Goal: Information Seeking & Learning: Understand process/instructions

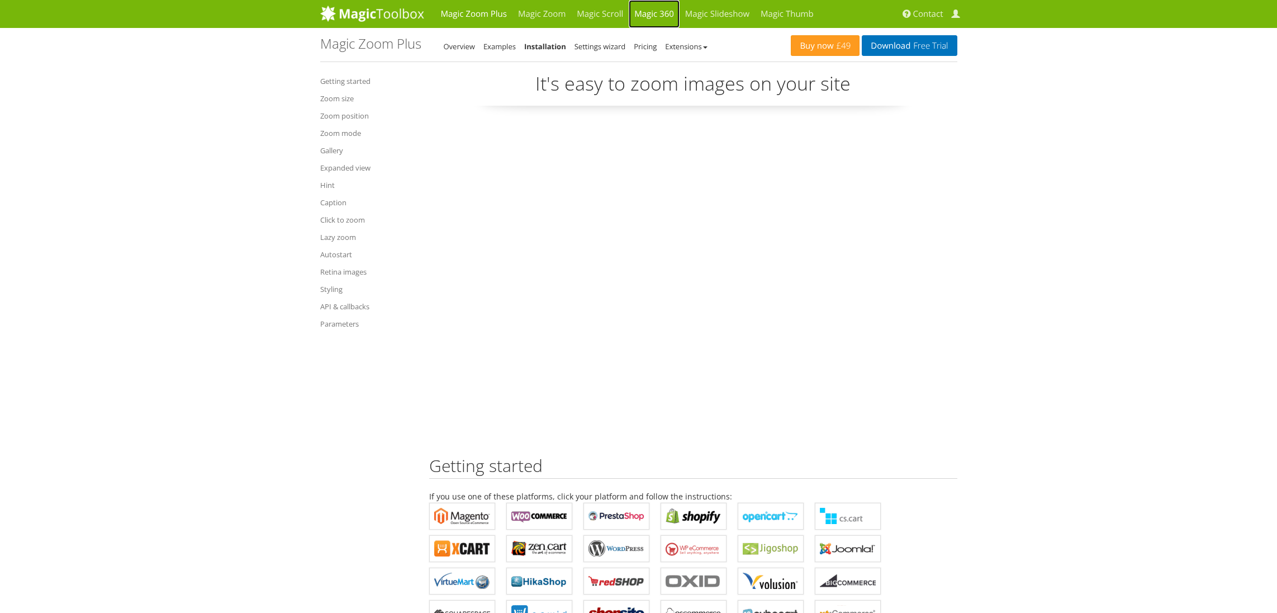
click at [655, 12] on link "Magic 360" at bounding box center [654, 14] width 51 height 28
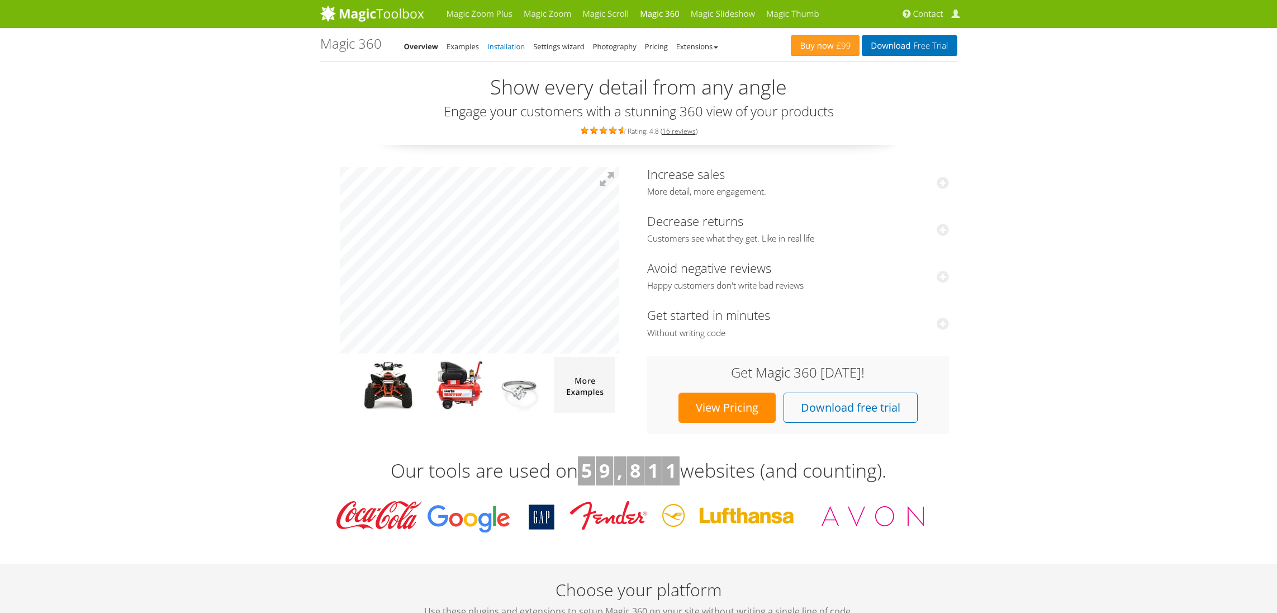
click at [497, 45] on link "Installation" at bounding box center [505, 46] width 37 height 10
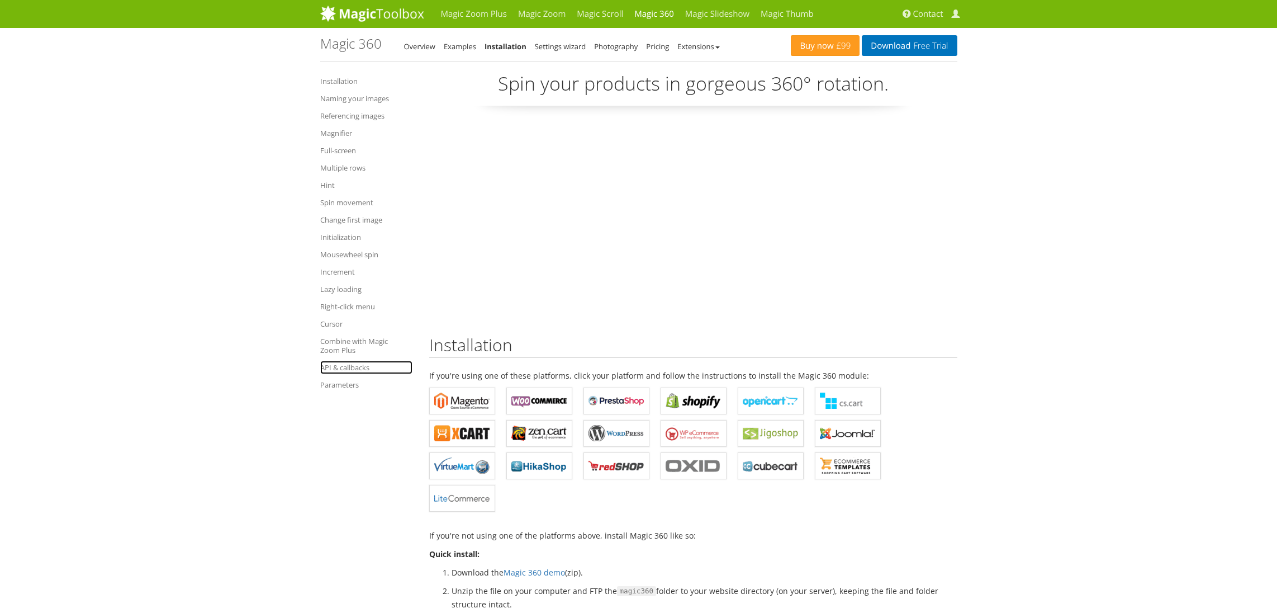
click at [343, 365] on link "API & callbacks" at bounding box center [366, 367] width 92 height 13
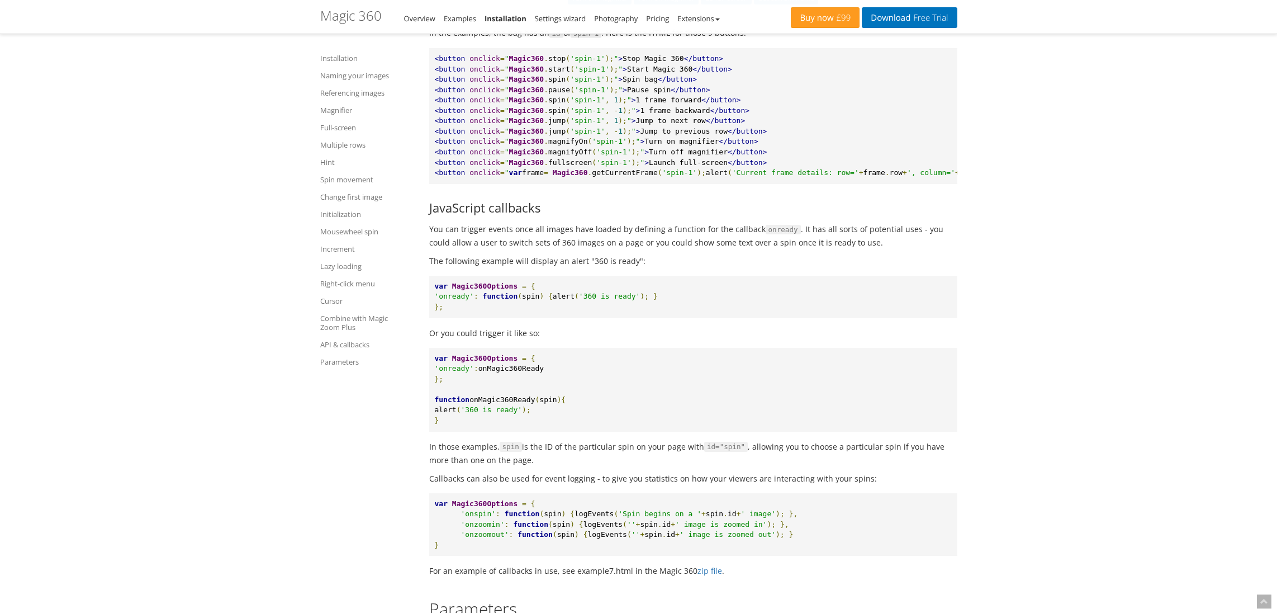
scroll to position [10400, 0]
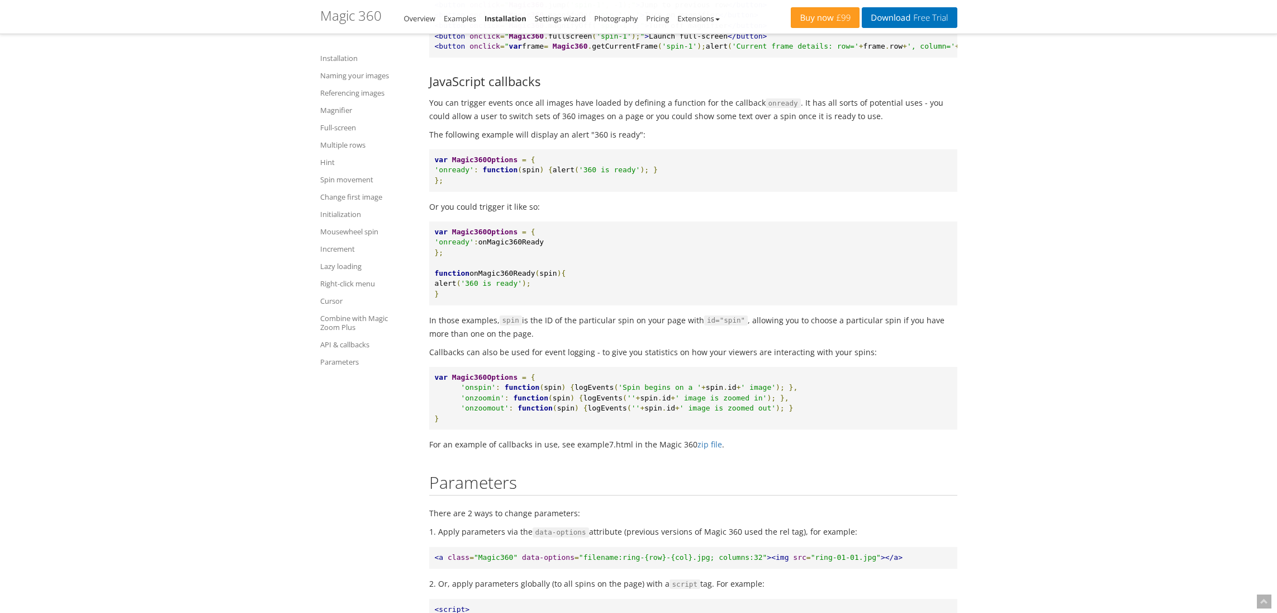
click at [459, 291] on pre "var Magic360Options = { 'onready' : onMagic360Ready }; function onMagic360Ready…" at bounding box center [693, 263] width 528 height 84
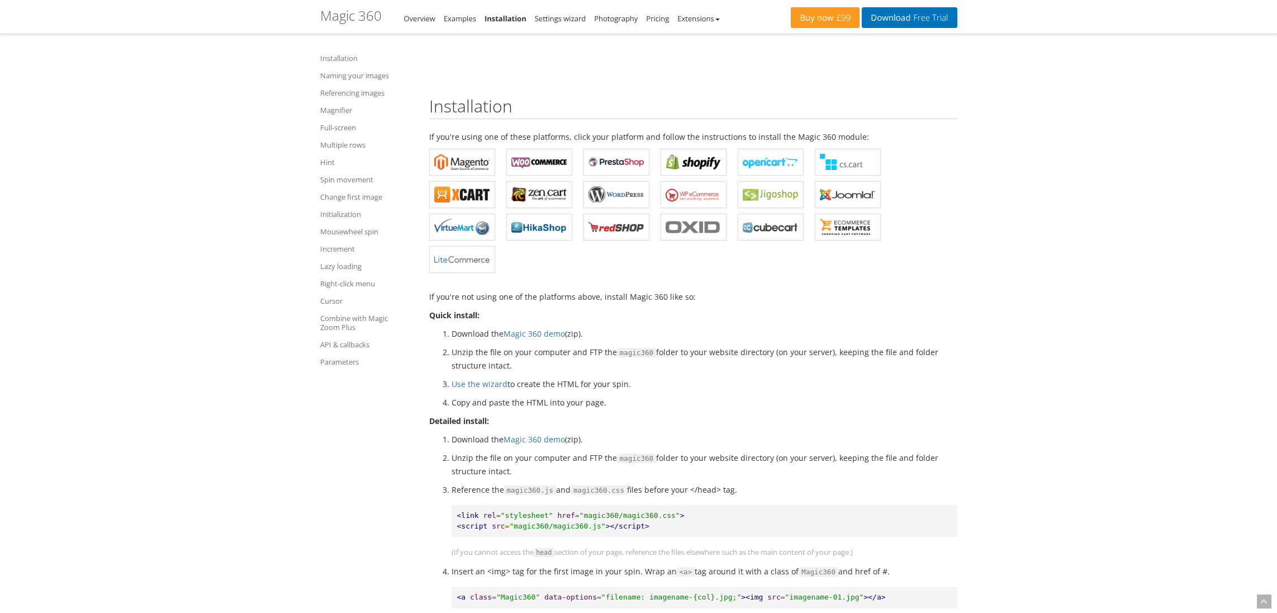
scroll to position [0, 0]
